Goal: Task Accomplishment & Management: Manage account settings

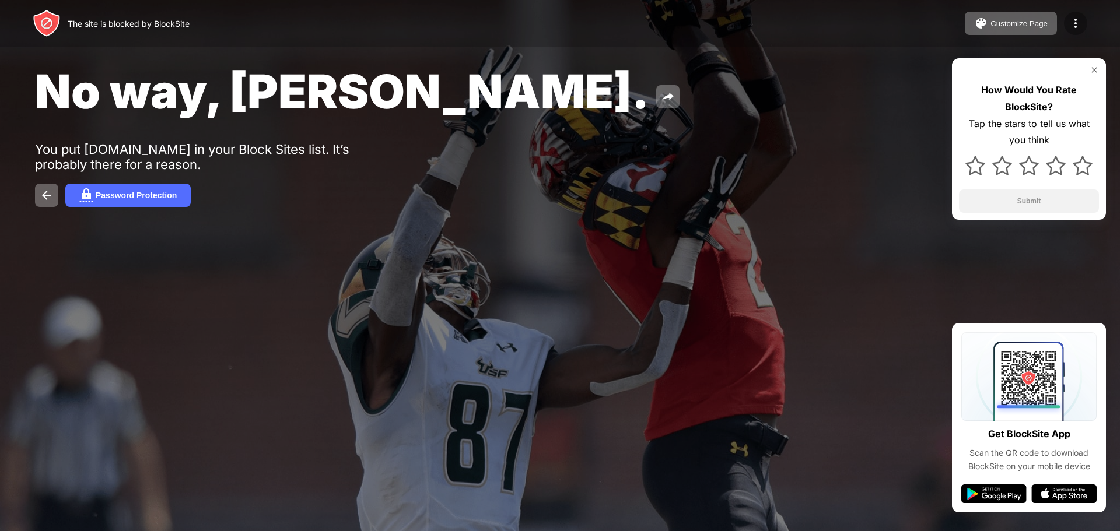
click at [1069, 21] on img at bounding box center [1076, 23] width 14 height 14
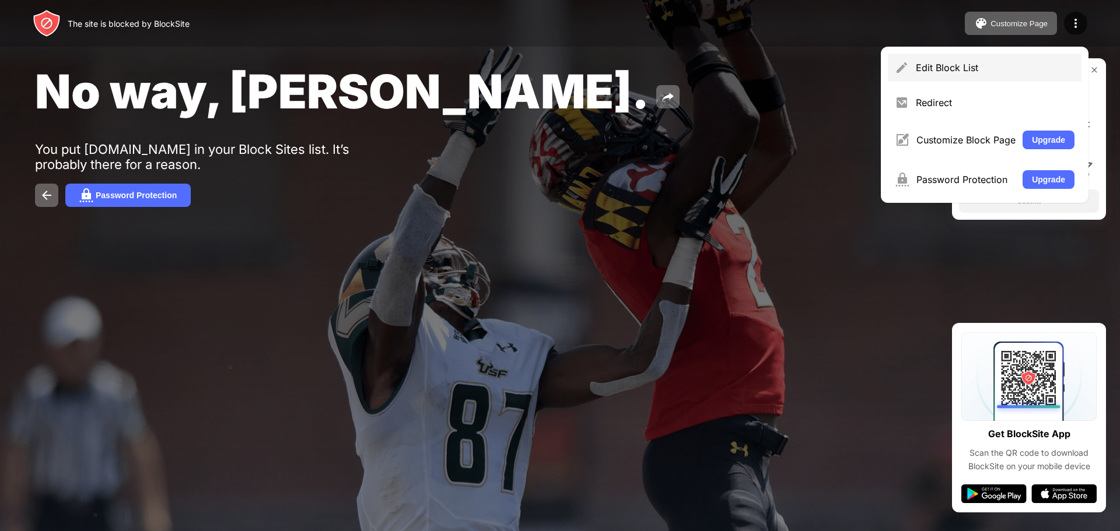
click at [984, 58] on div "Edit Block List" at bounding box center [985, 68] width 194 height 28
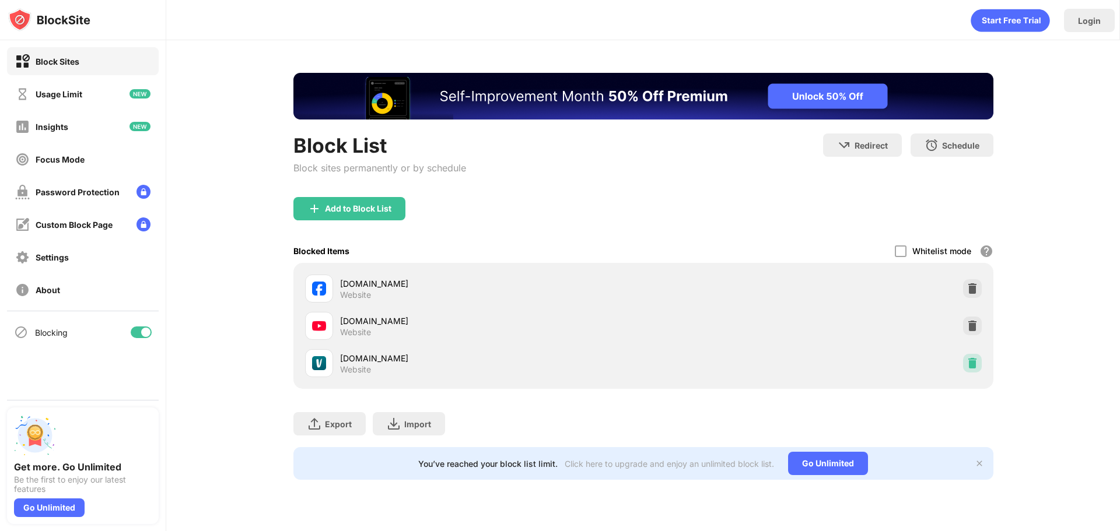
click at [980, 368] on div at bounding box center [972, 363] width 19 height 19
